Goal: Task Accomplishment & Management: Complete application form

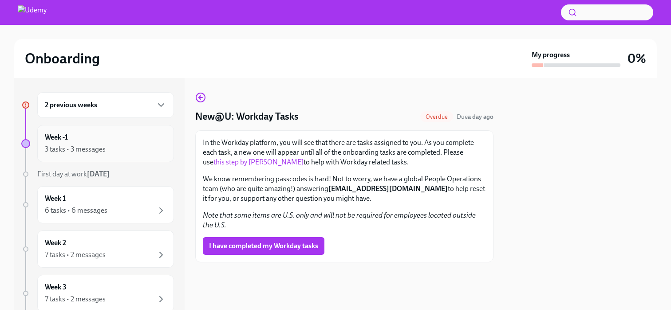
click at [127, 149] on div "3 tasks • 3 messages" at bounding box center [106, 149] width 122 height 11
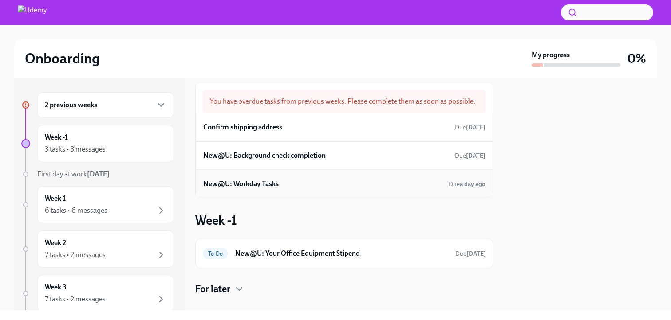
scroll to position [4, 0]
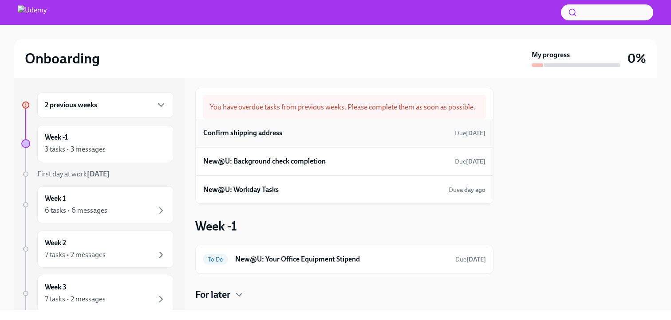
click at [255, 133] on h6 "Confirm shipping address" at bounding box center [242, 133] width 79 height 10
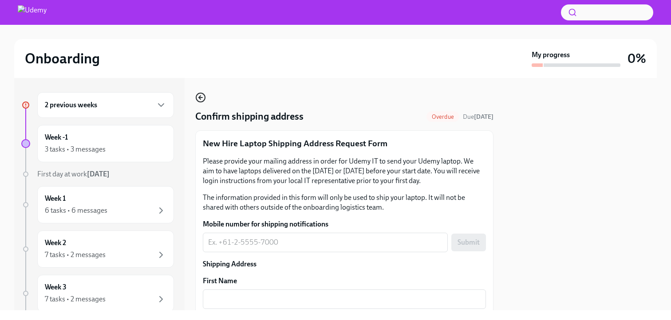
click at [200, 96] on icon "button" at bounding box center [200, 98] width 2 height 4
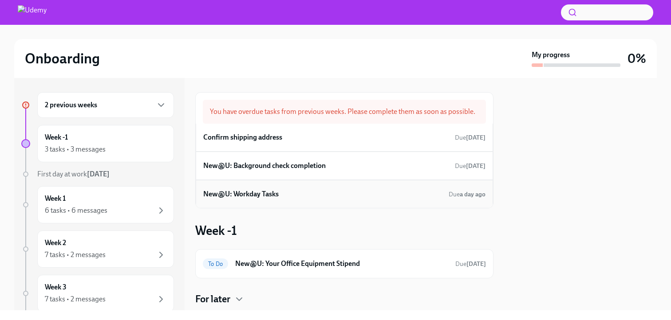
click at [259, 196] on h6 "New@U: Workday Tasks" at bounding box center [240, 194] width 75 height 10
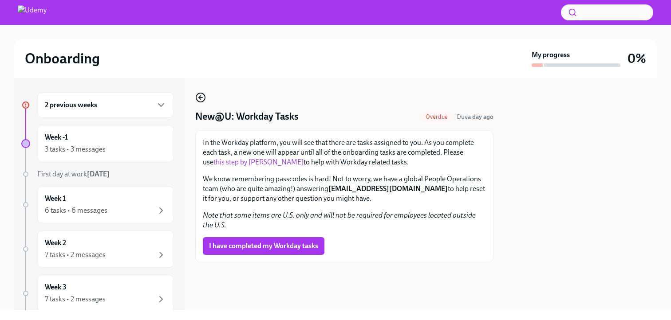
click at [203, 97] on icon "button" at bounding box center [200, 97] width 11 height 11
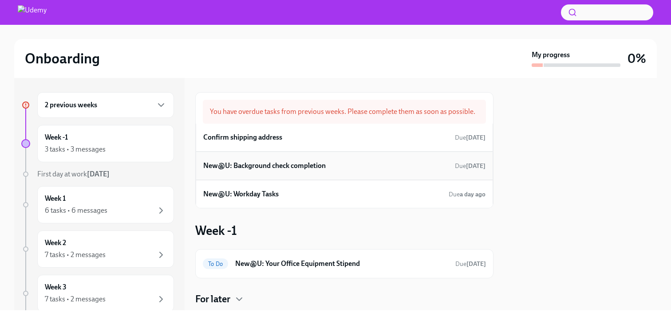
scroll to position [24, 0]
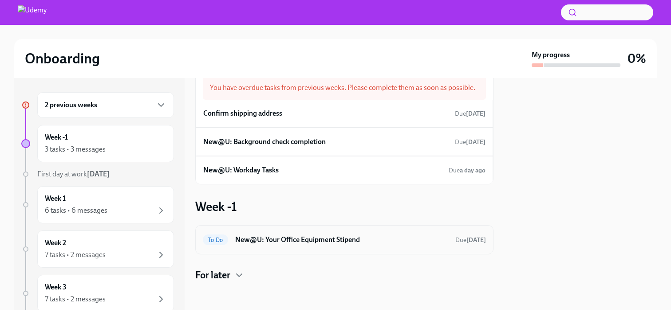
click at [278, 243] on h6 "New@U: Your Office Equipment Stipend" at bounding box center [341, 240] width 213 height 10
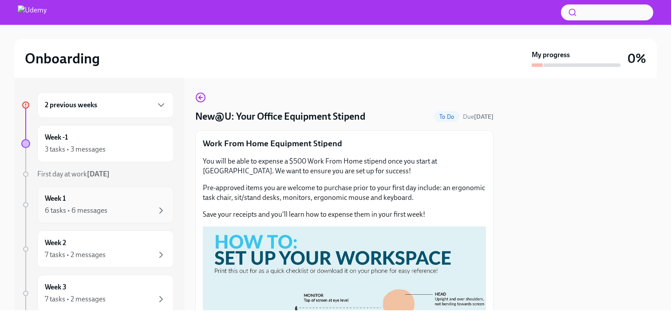
click at [117, 207] on div "6 tasks • 6 messages" at bounding box center [106, 210] width 122 height 11
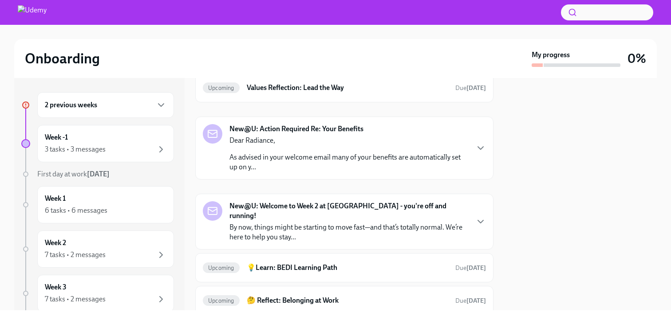
scroll to position [394, 0]
click at [267, 173] on div "New@U: Action Required Re: Your Benefits Dear Radiance, As advised in your welc…" at bounding box center [344, 147] width 298 height 63
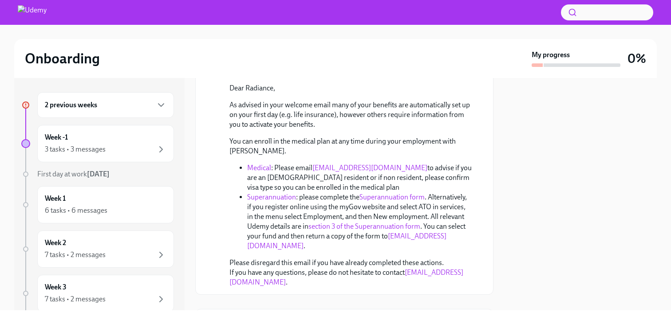
scroll to position [475, 0]
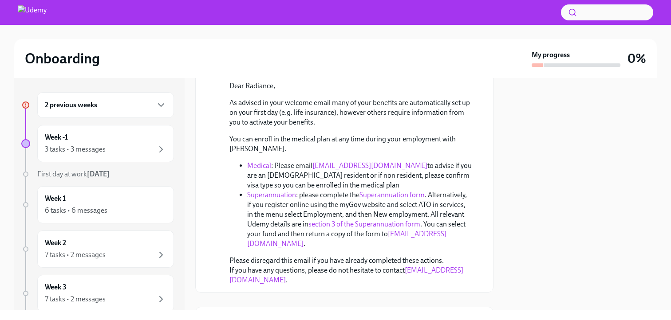
click at [365, 191] on link "Superannuation form" at bounding box center [391, 195] width 65 height 8
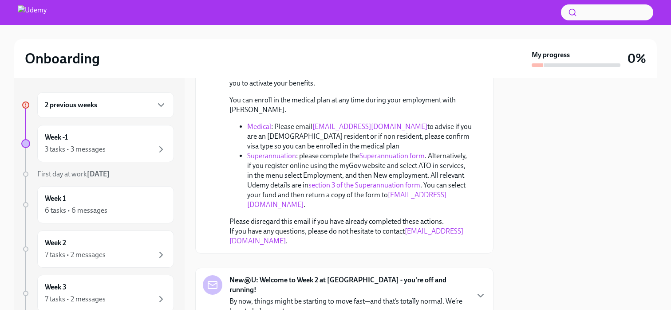
scroll to position [514, 0]
click at [338, 201] on div "Dear Radiance, As advised in your welcome email many of your benefits are autom…" at bounding box center [350, 144] width 242 height 204
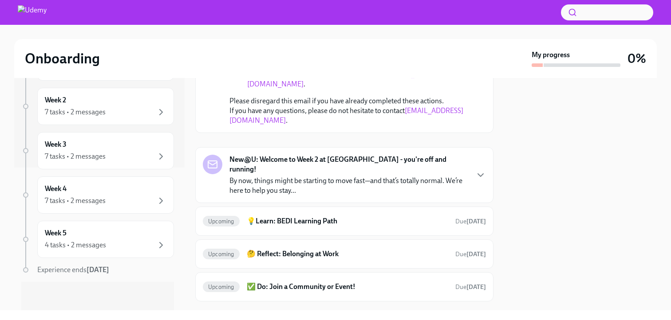
scroll to position [0, 0]
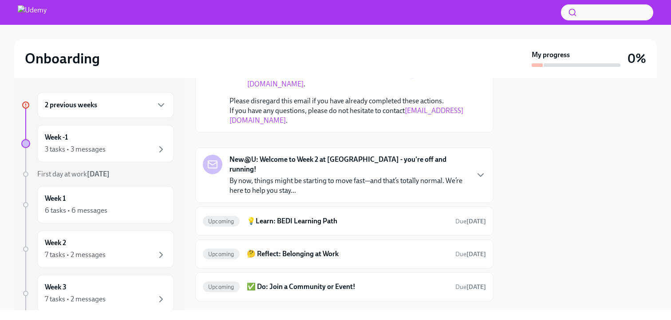
click at [143, 102] on div "2 previous weeks" at bounding box center [106, 105] width 122 height 11
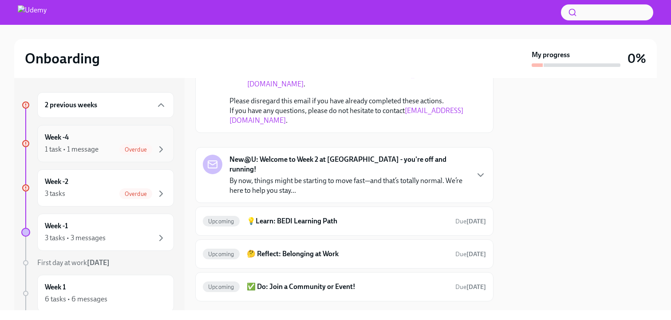
click at [111, 143] on div "Week -4 1 task • 1 message Overdue" at bounding box center [106, 144] width 122 height 22
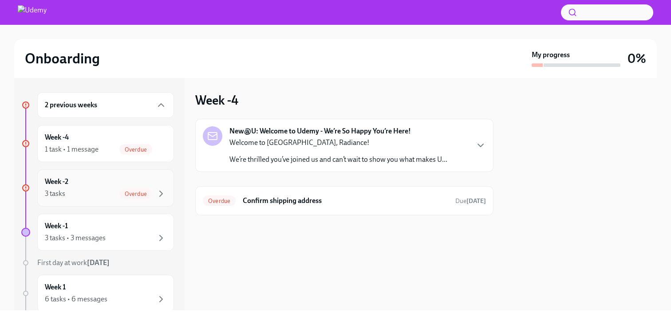
click at [101, 183] on div "Week -2 3 tasks Overdue" at bounding box center [106, 188] width 122 height 22
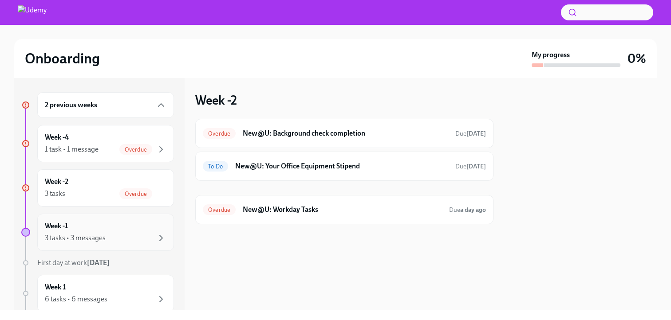
click at [84, 235] on div "3 tasks • 3 messages" at bounding box center [75, 238] width 61 height 10
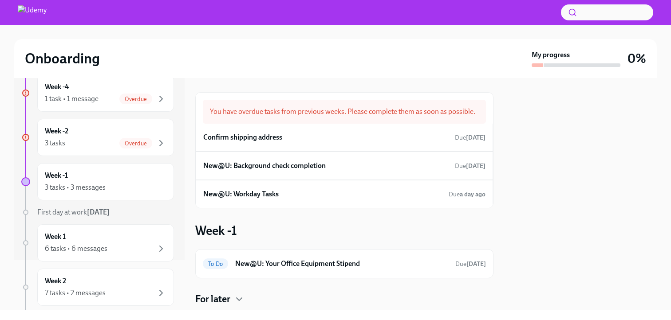
scroll to position [52, 0]
click at [91, 257] on div "Week 1 6 tasks • 6 messages" at bounding box center [105, 241] width 137 height 37
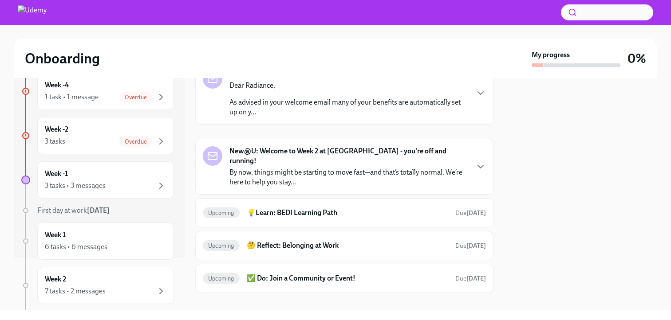
scroll to position [450, 0]
